Goal: Information Seeking & Learning: Check status

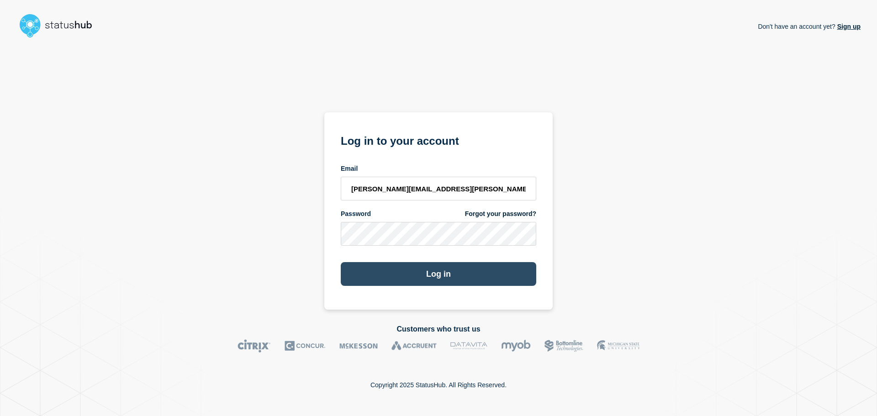
click at [502, 280] on button "Log in" at bounding box center [438, 274] width 195 height 24
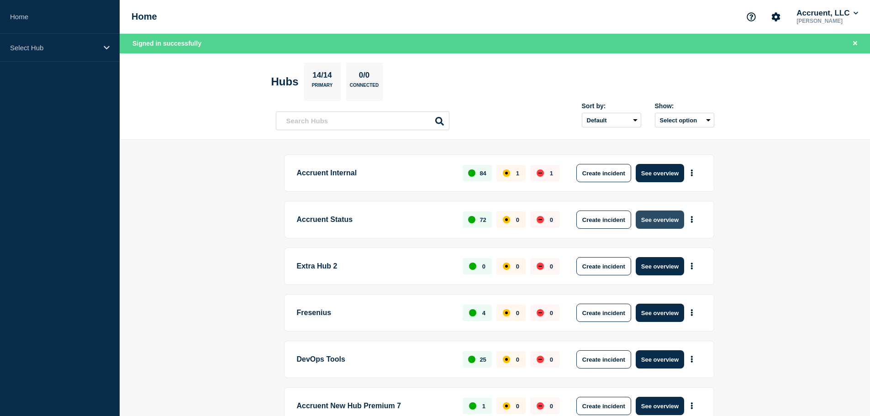
click at [659, 219] on button "See overview" at bounding box center [660, 220] width 48 height 18
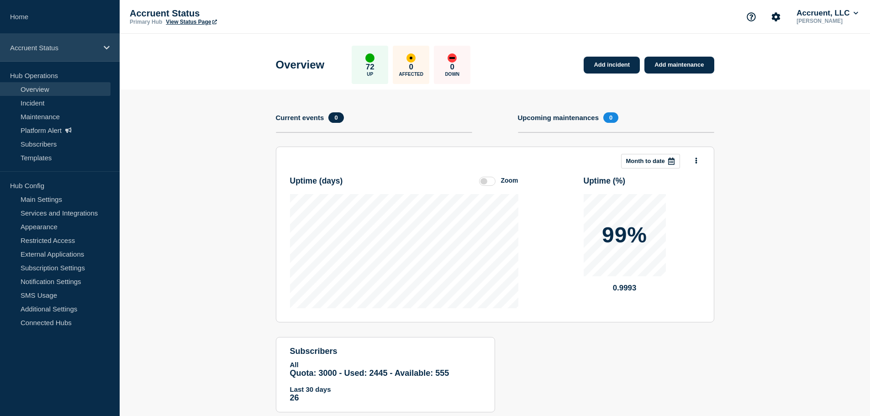
click at [37, 41] on div "Accruent Status" at bounding box center [60, 48] width 120 height 28
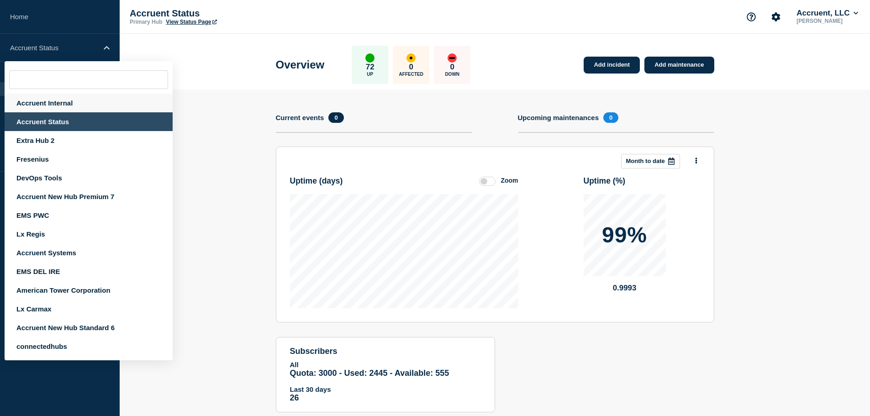
click at [31, 102] on div "Accruent Internal" at bounding box center [89, 103] width 168 height 19
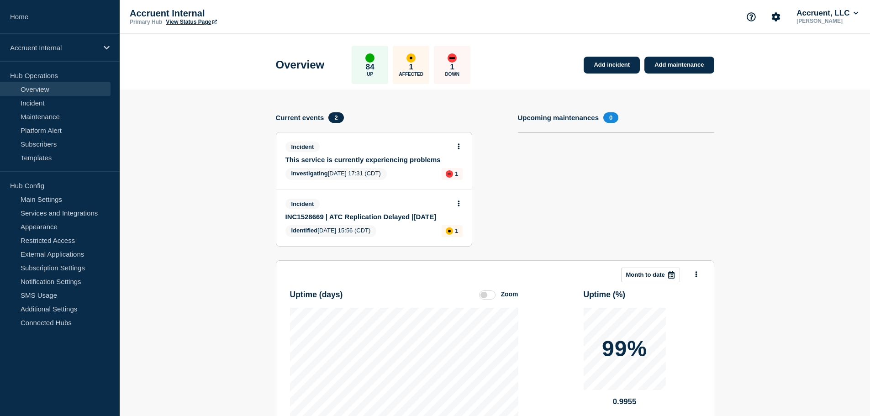
click at [409, 159] on link "This service is currently experiencing problems" at bounding box center [367, 160] width 165 height 8
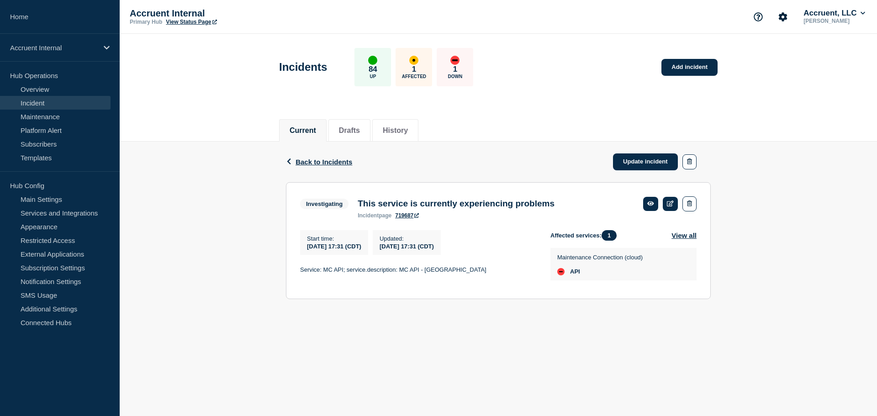
click at [311, 282] on div "Start time : 2025-09-19 17:31 (CDT) Updated : 2025-09-19 17:31 (CDT) Service: M…" at bounding box center [425, 257] width 250 height 55
drag, startPoint x: 322, startPoint y: 161, endPoint x: 331, endPoint y: 167, distance: 11.5
click at [322, 161] on span "Back to Incidents" at bounding box center [323, 162] width 57 height 8
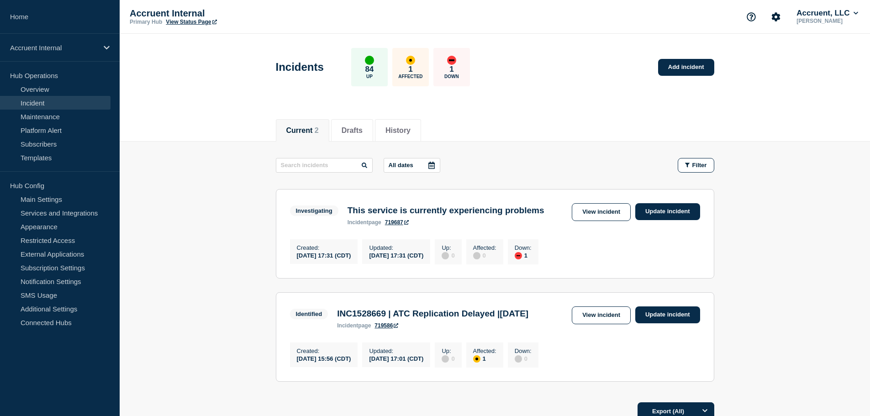
click at [758, 252] on main "All dates Filter Investigating 1 Down This service is currently experiencing pr…" at bounding box center [495, 269] width 750 height 254
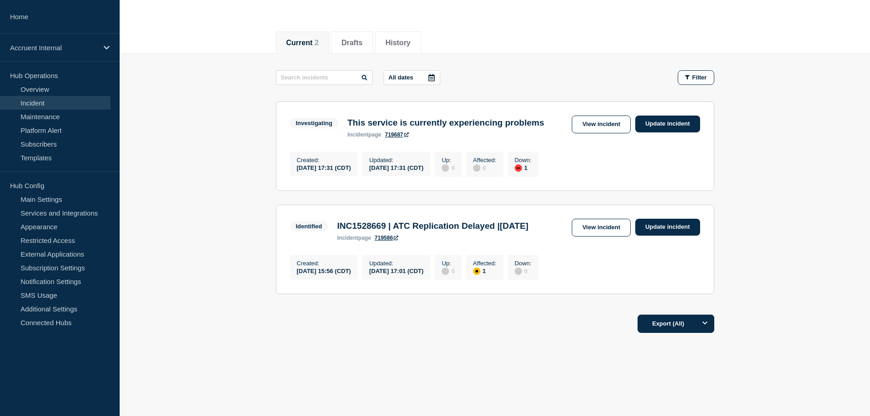
scroll to position [91, 0]
